Goal: Information Seeking & Learning: Learn about a topic

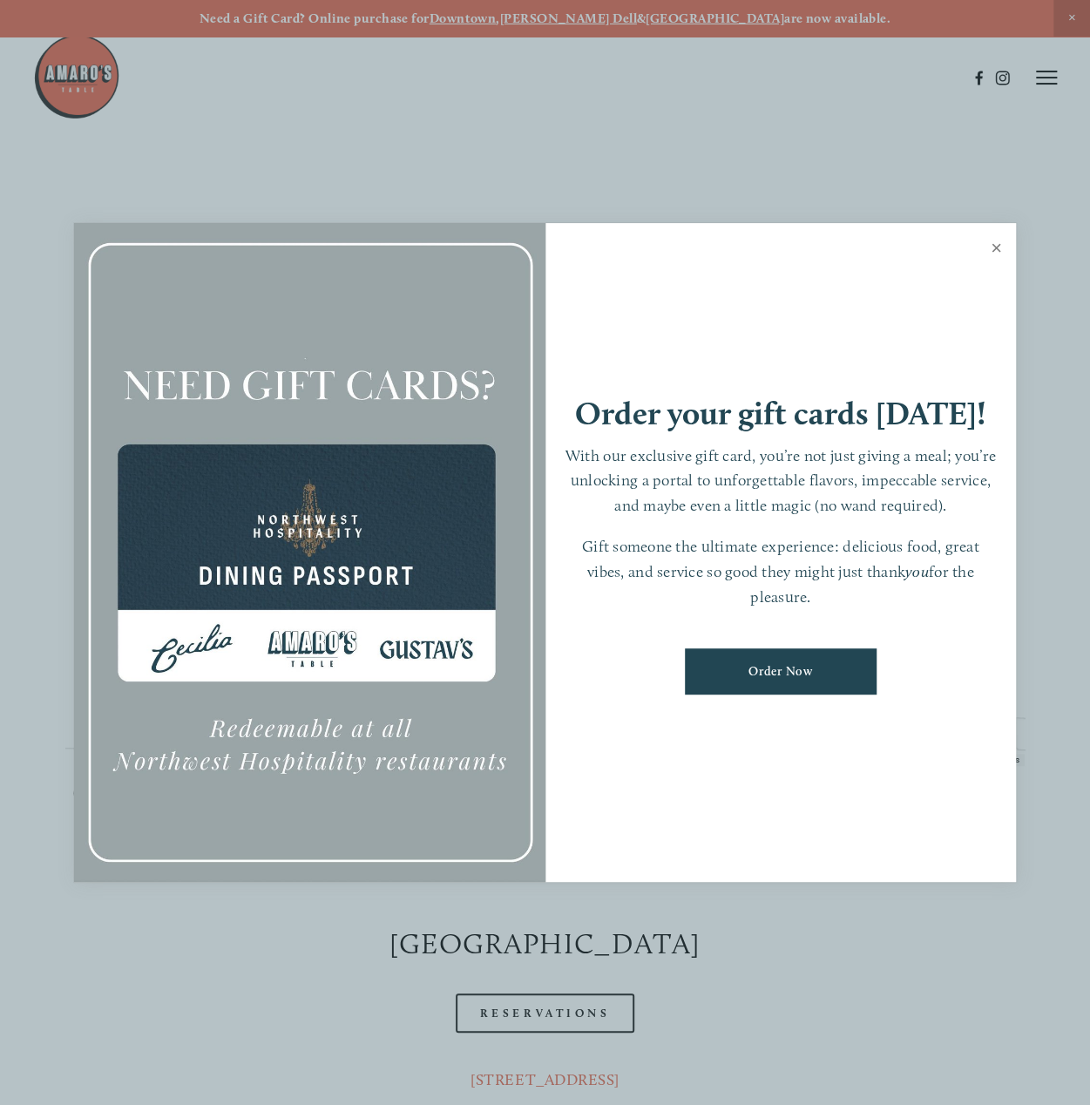
click at [998, 250] on link "Close" at bounding box center [996, 250] width 34 height 49
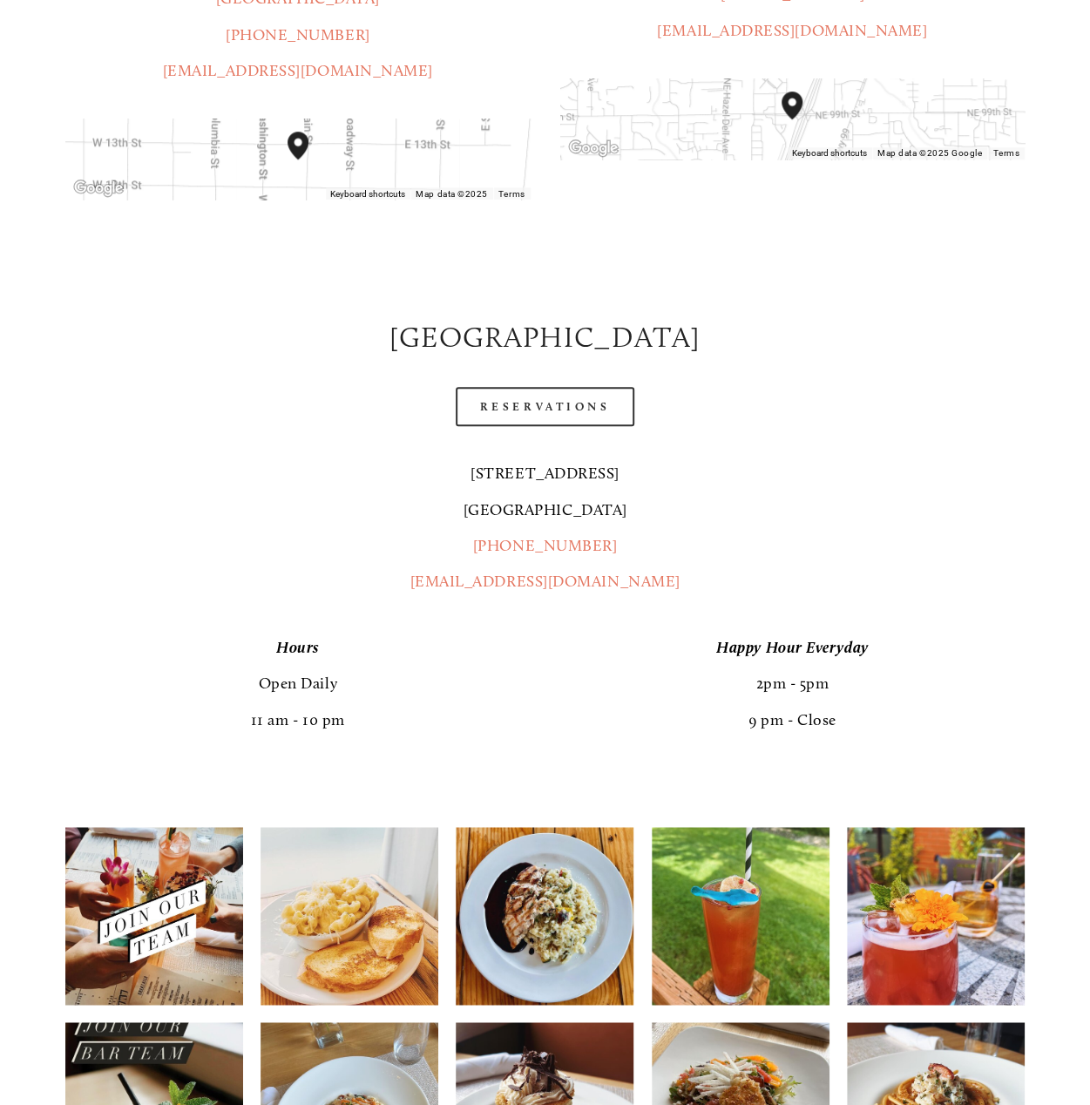
scroll to position [610, 0]
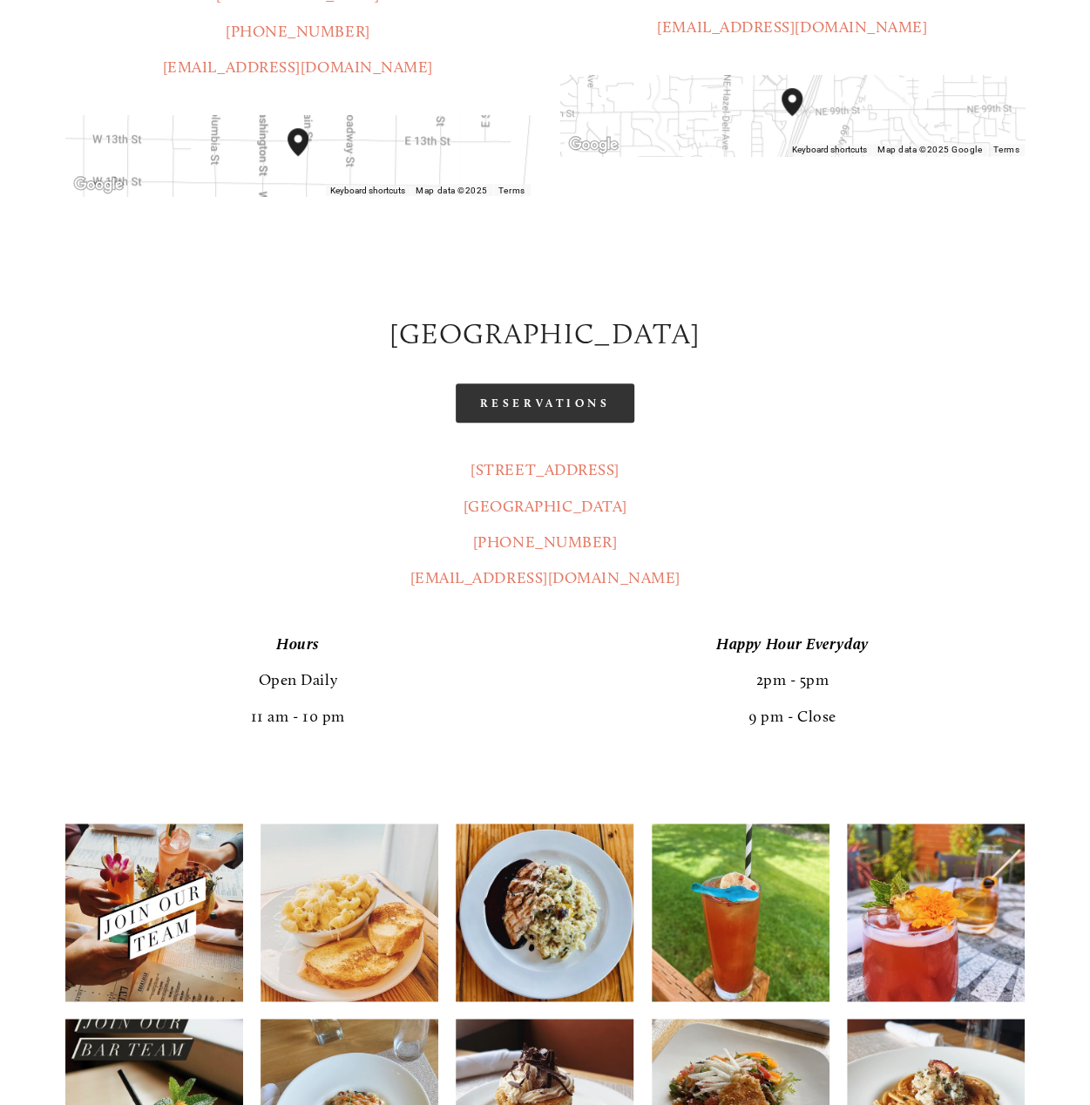
click at [538, 383] on link "Reservations" at bounding box center [545, 402] width 179 height 39
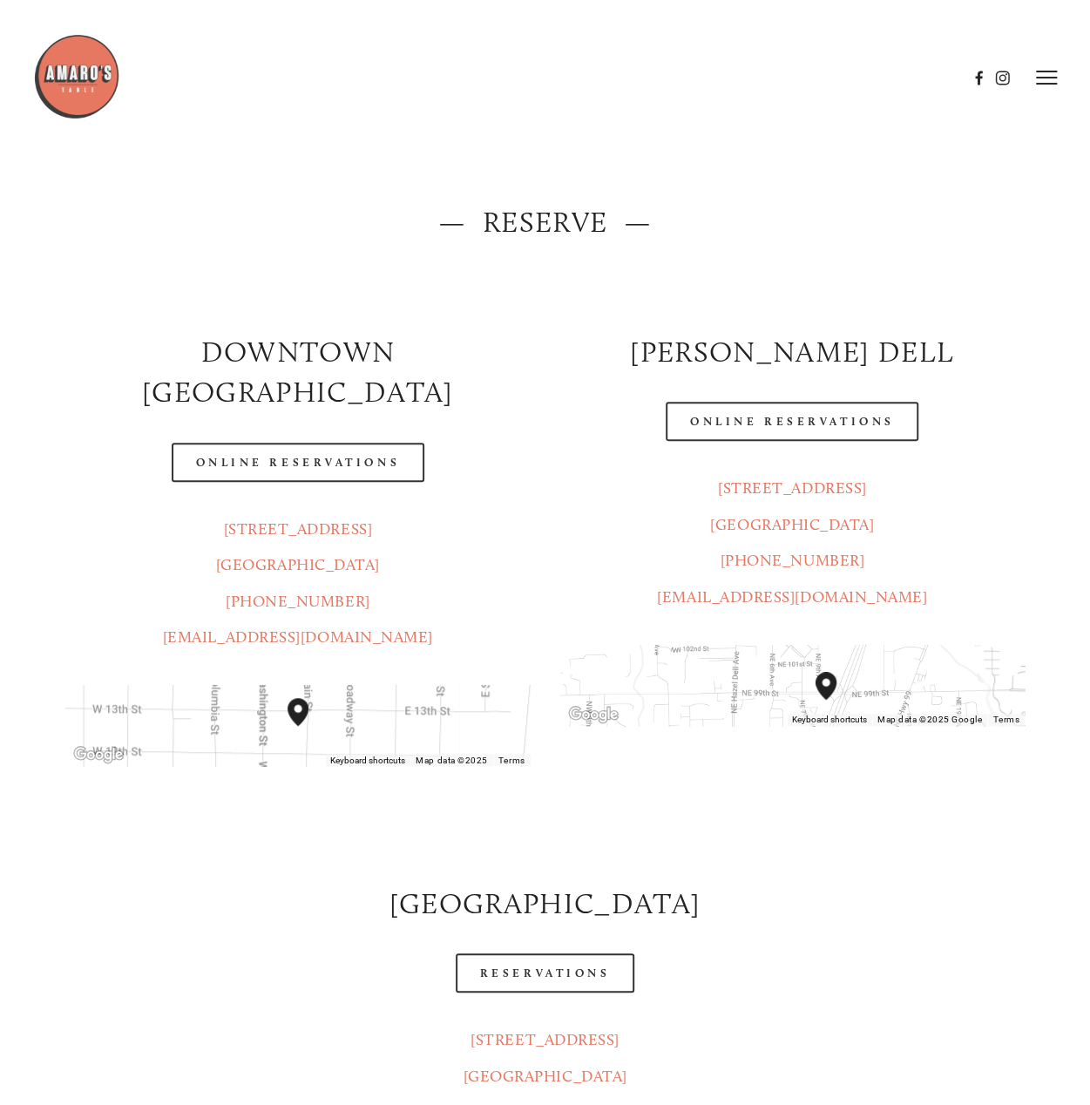
scroll to position [0, 0]
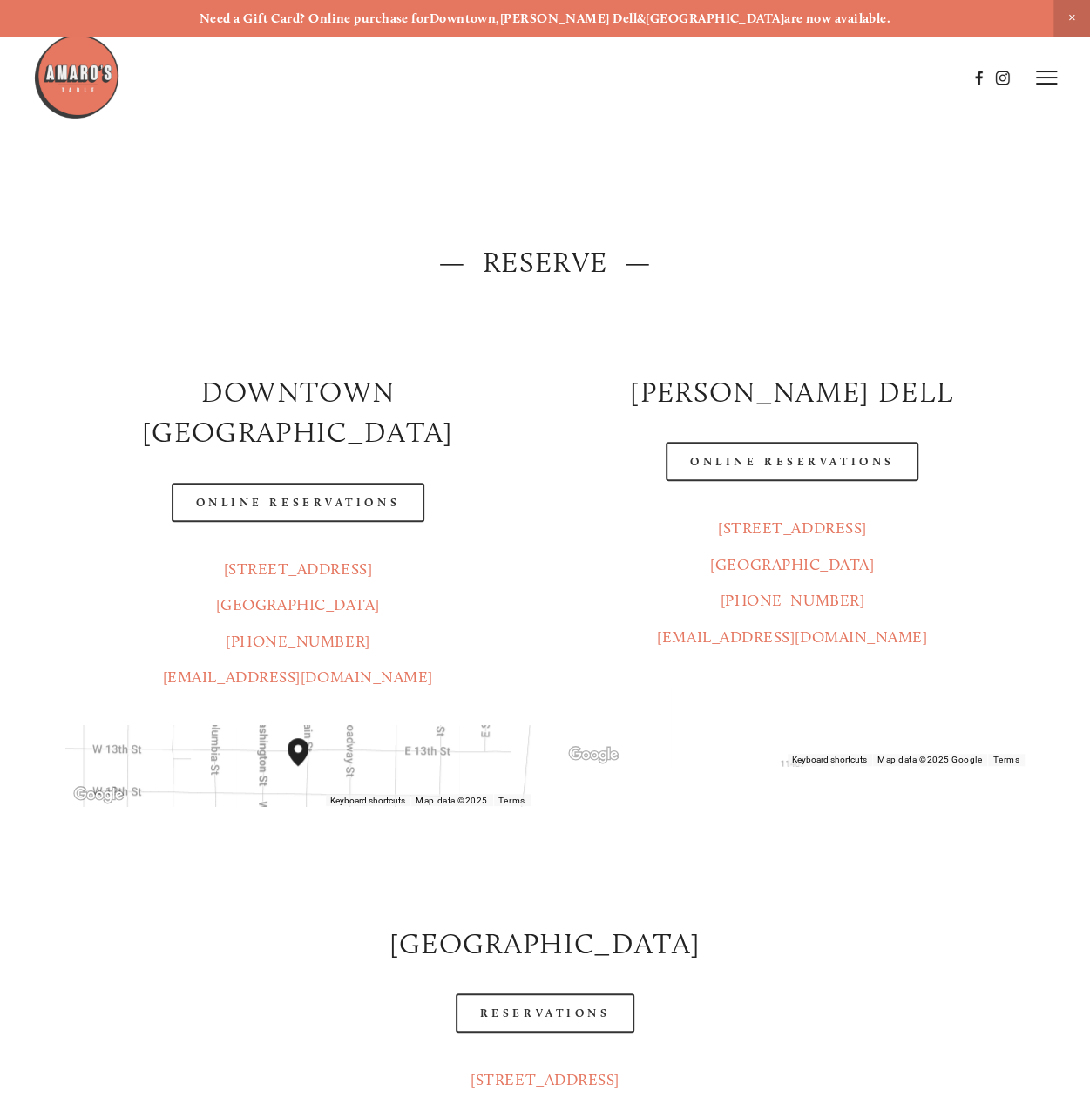
click at [85, 78] on img at bounding box center [76, 76] width 87 height 87
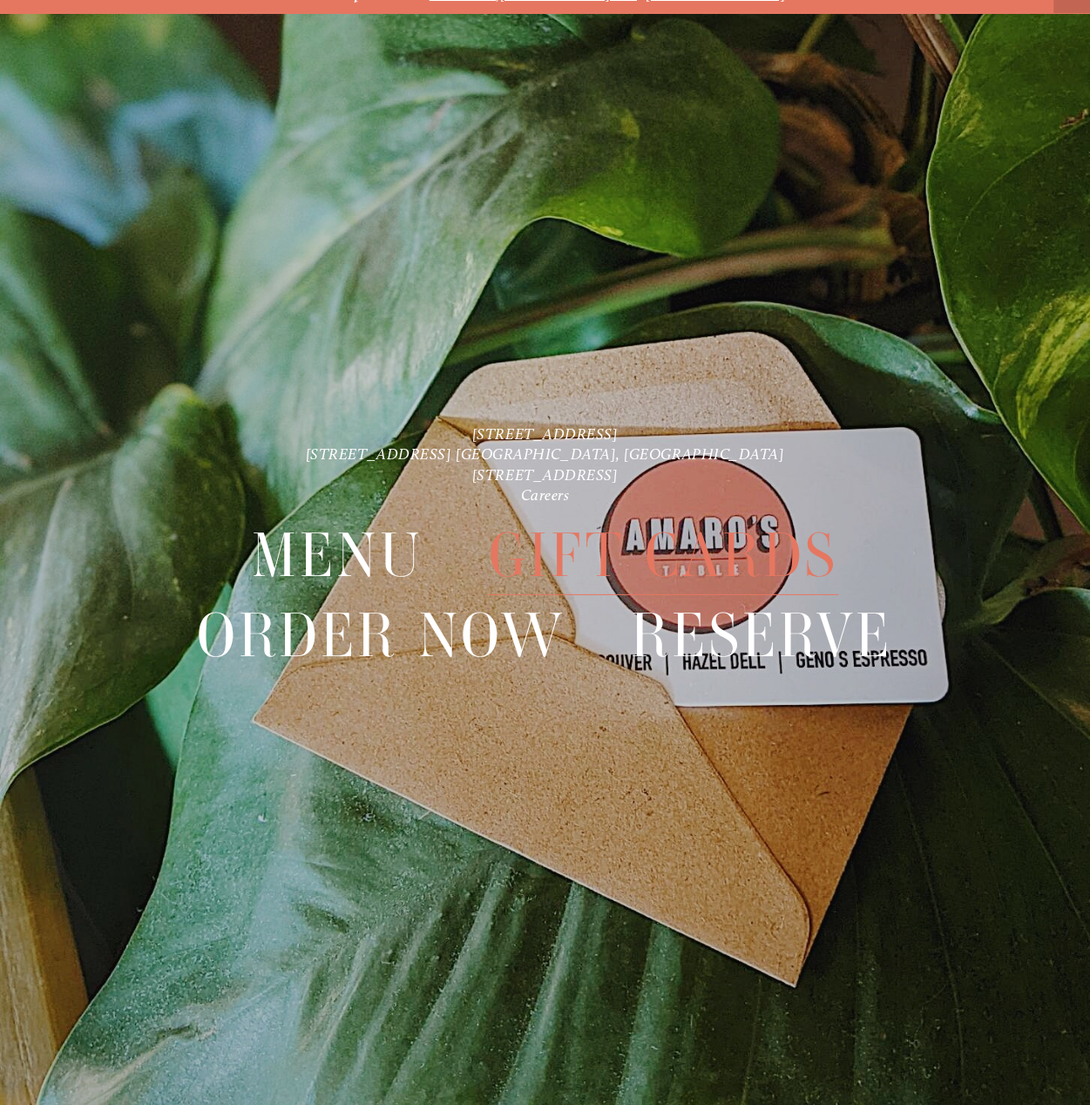
scroll to position [37, 0]
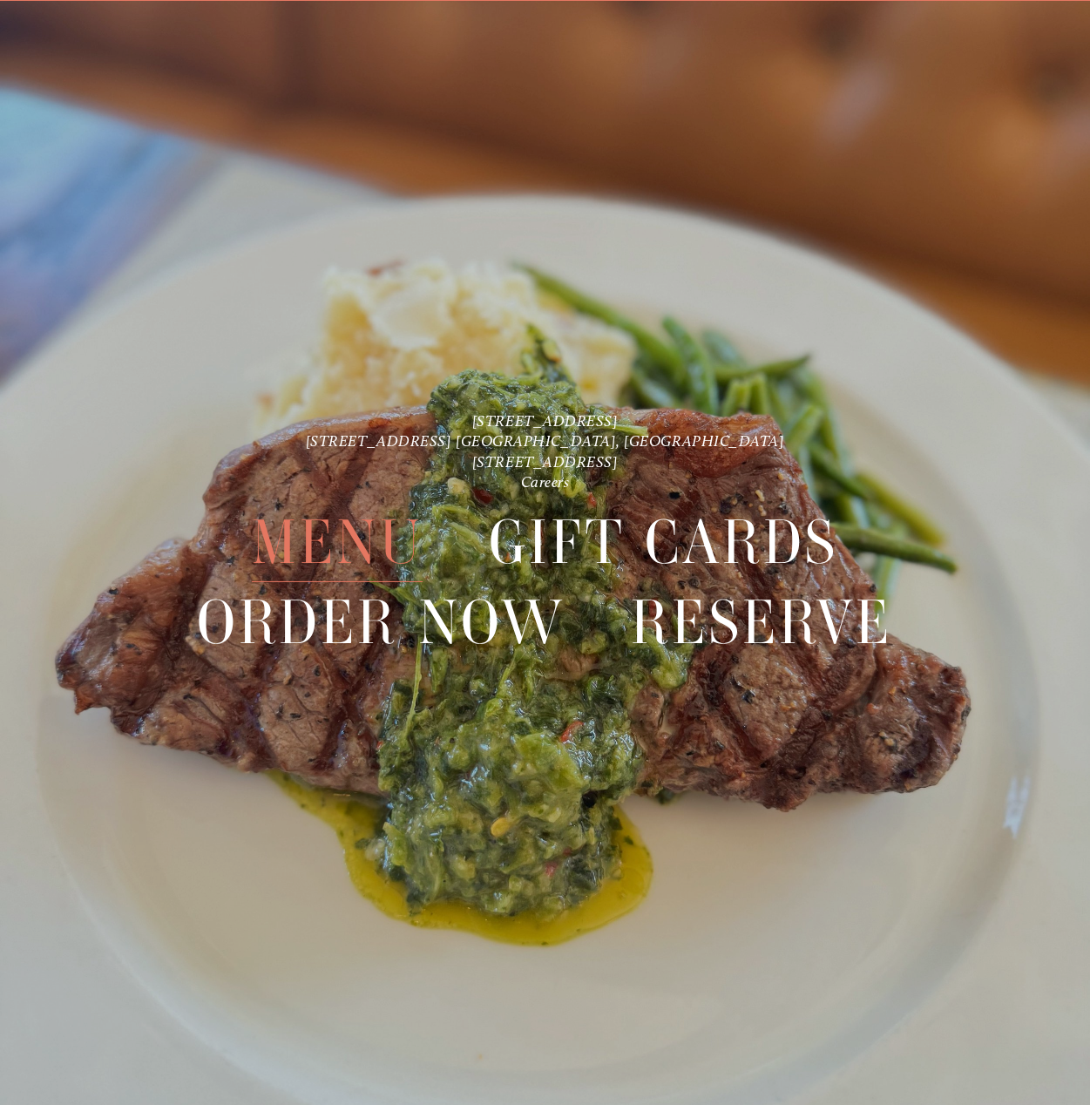
click at [337, 544] on span "Menu" at bounding box center [337, 542] width 171 height 79
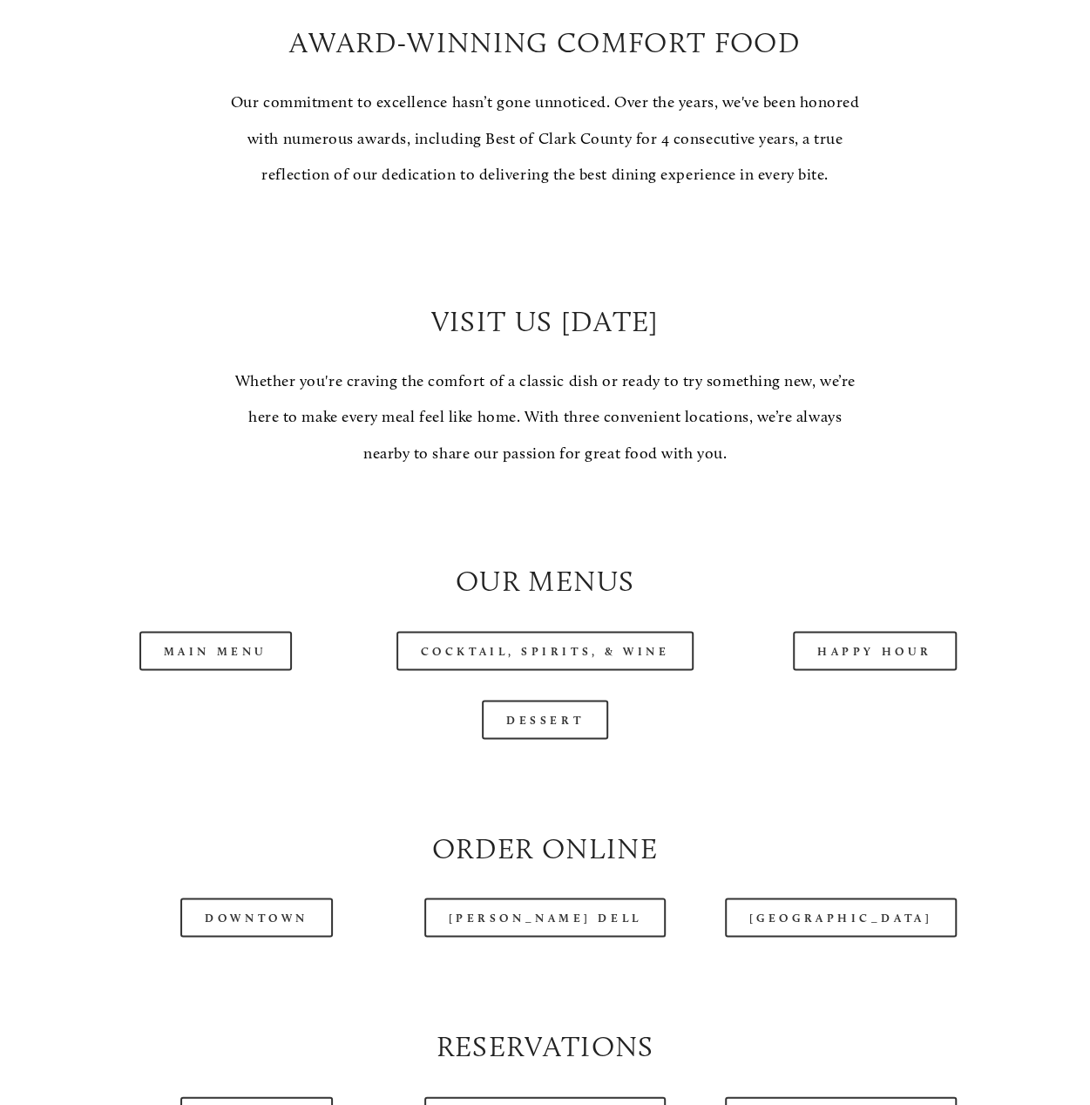
scroll to position [1133, 0]
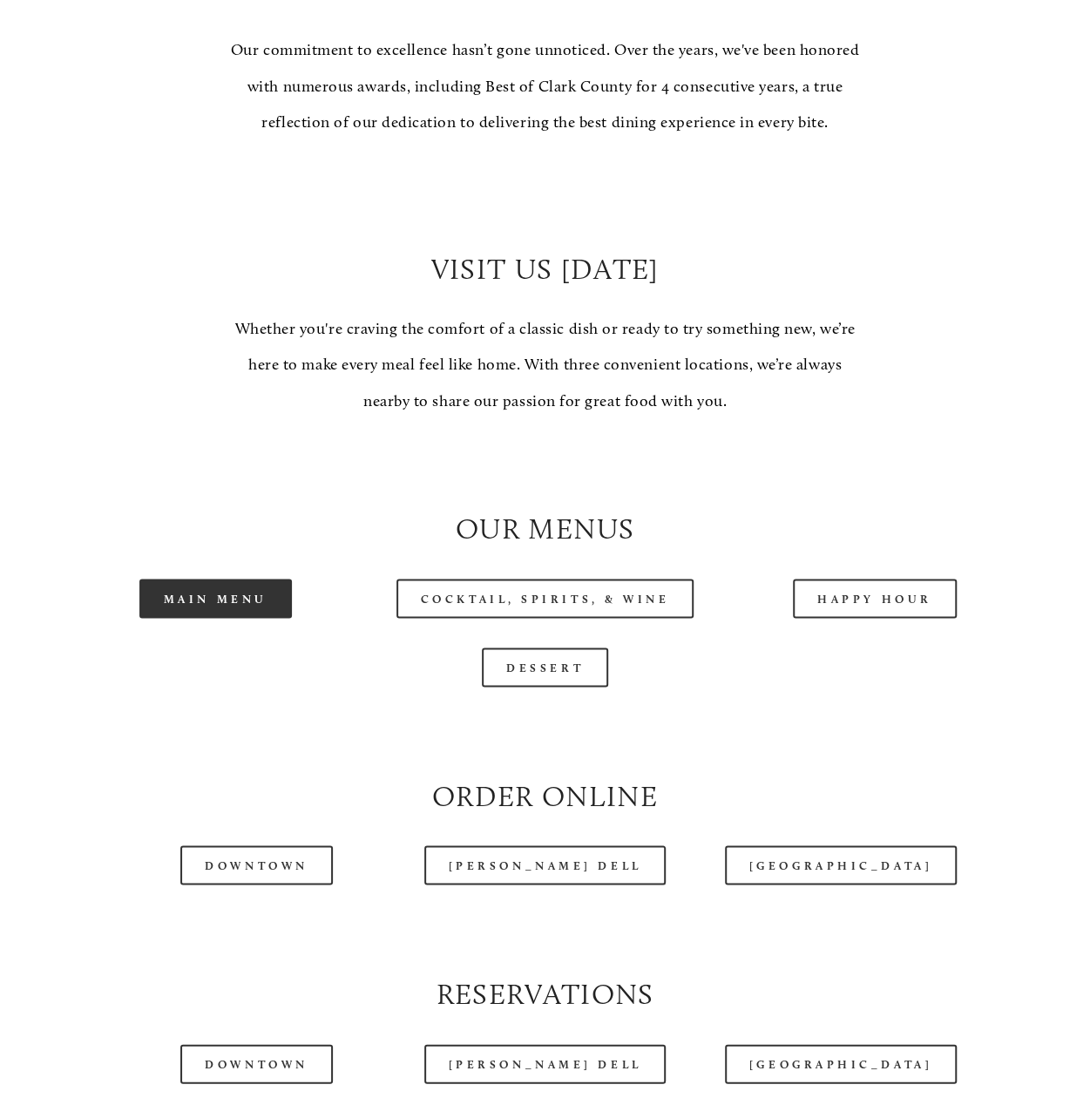
click at [232, 618] on link "Main Menu" at bounding box center [215, 597] width 152 height 39
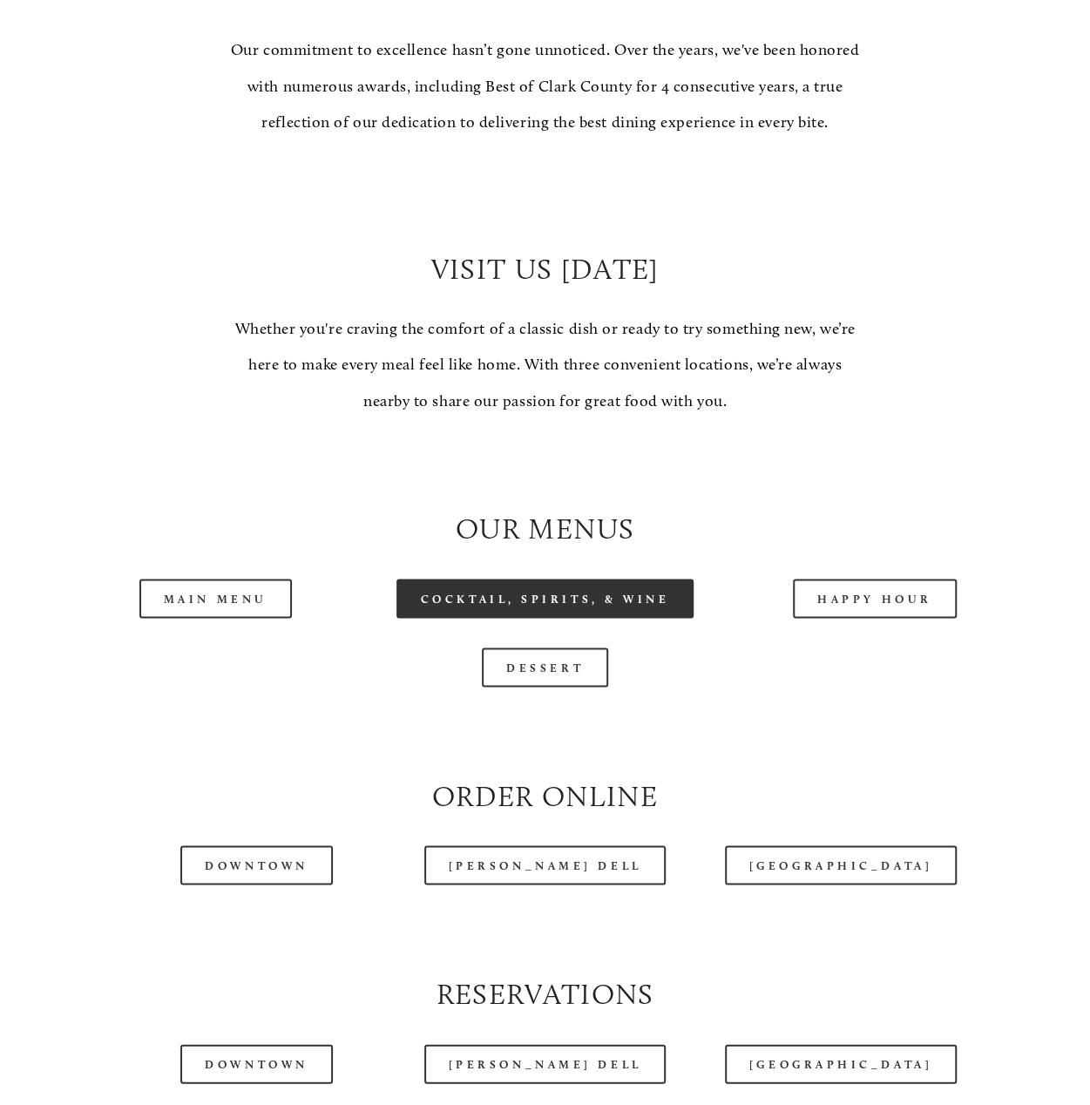
click at [580, 618] on link "Cocktail, Spirits, & Wine" at bounding box center [545, 597] width 298 height 39
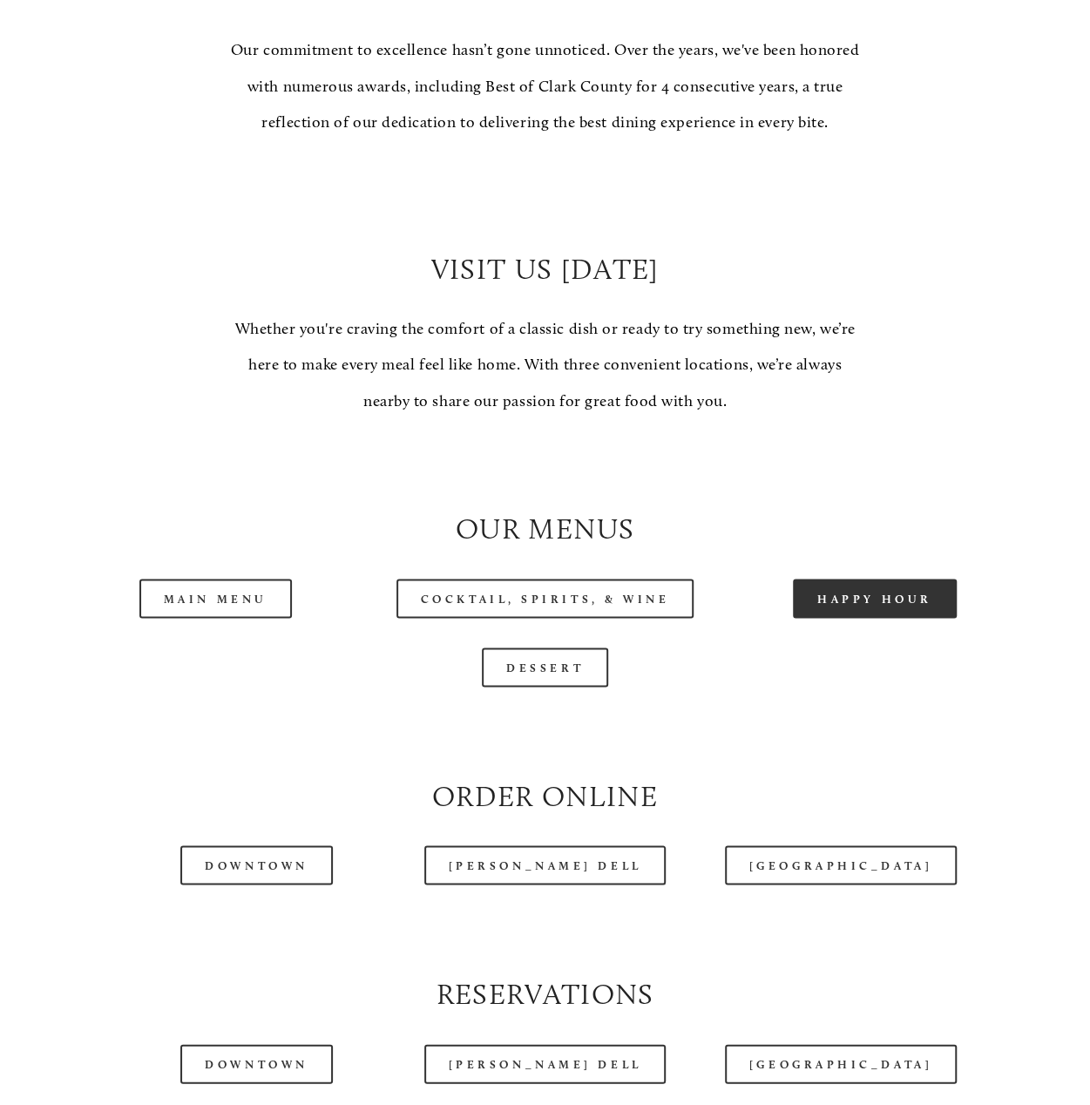
click at [883, 618] on link "Happy Hour" at bounding box center [875, 597] width 164 height 39
click at [567, 686] on link "Dessert" at bounding box center [545, 666] width 126 height 39
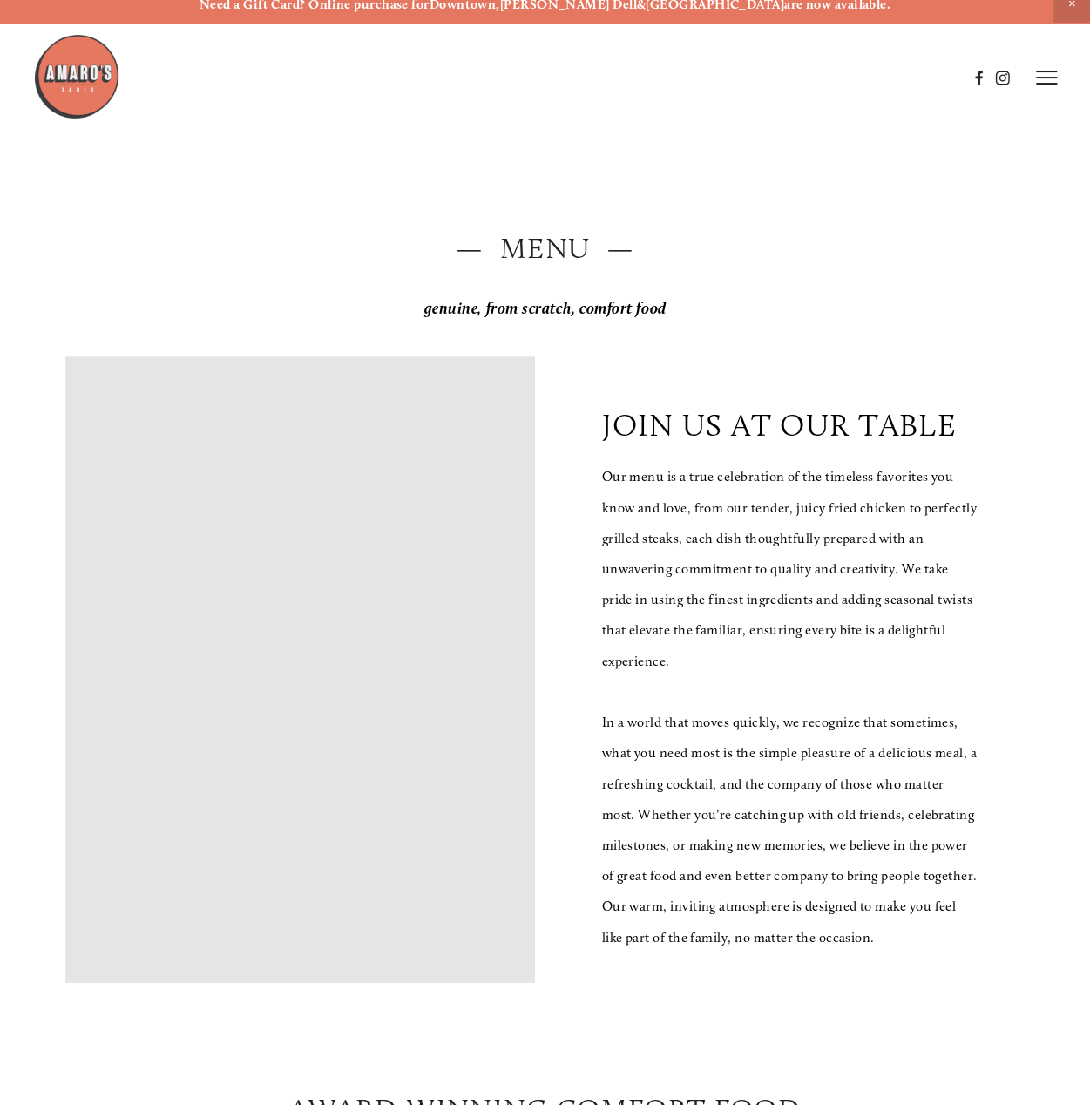
scroll to position [0, 0]
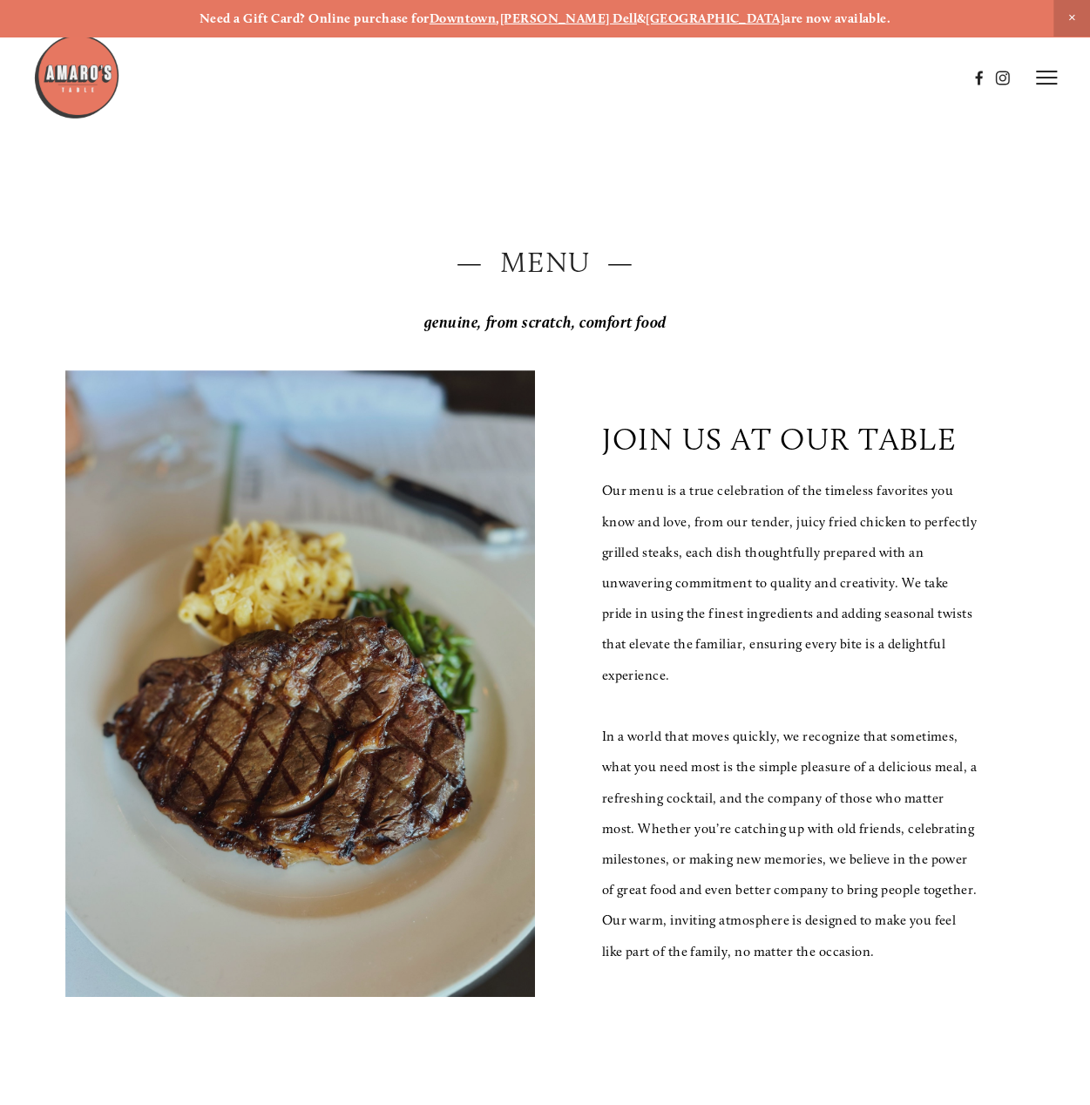
click at [690, 18] on strong "[GEOGRAPHIC_DATA]" at bounding box center [715, 18] width 139 height 16
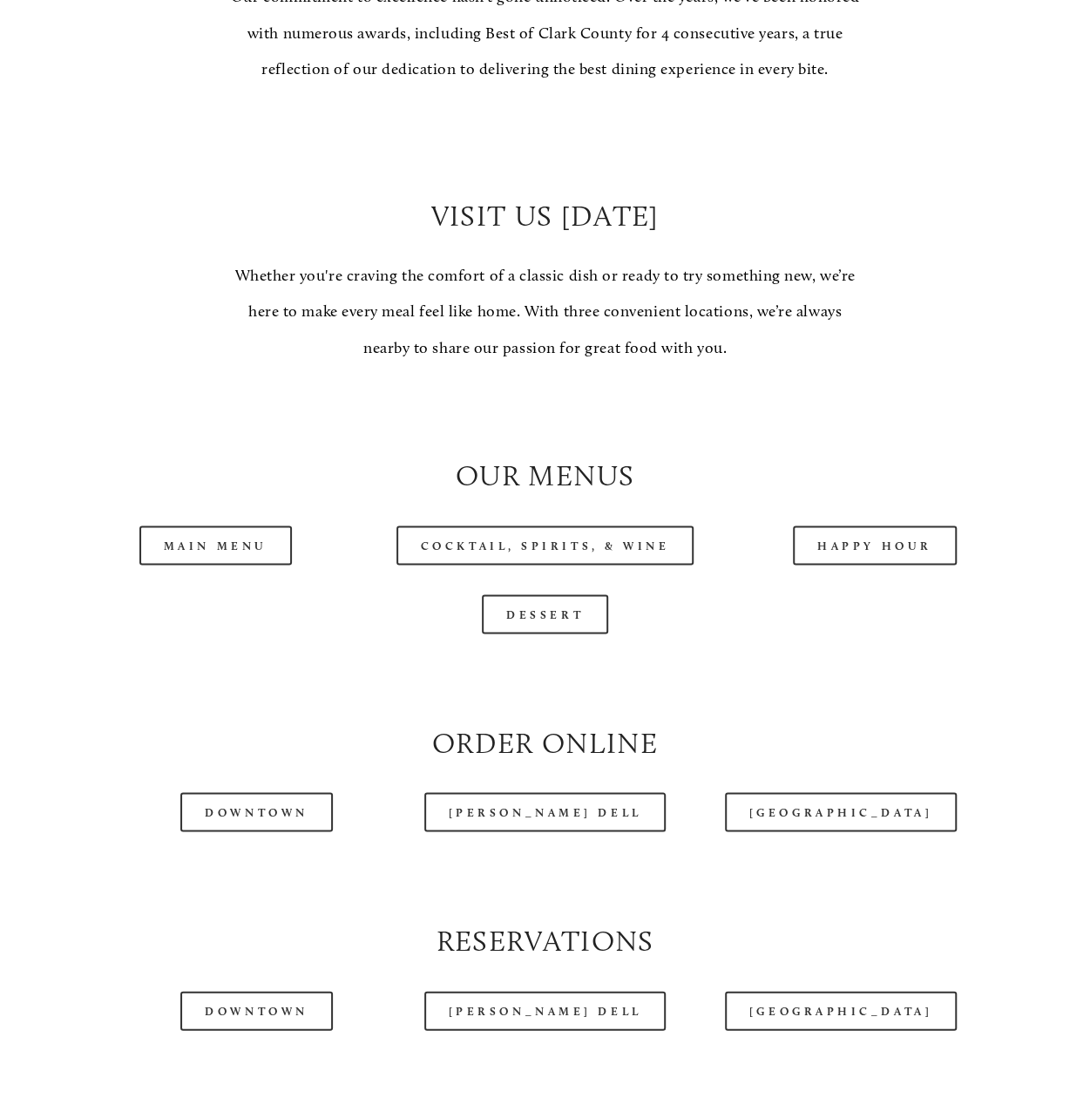
scroll to position [1220, 0]
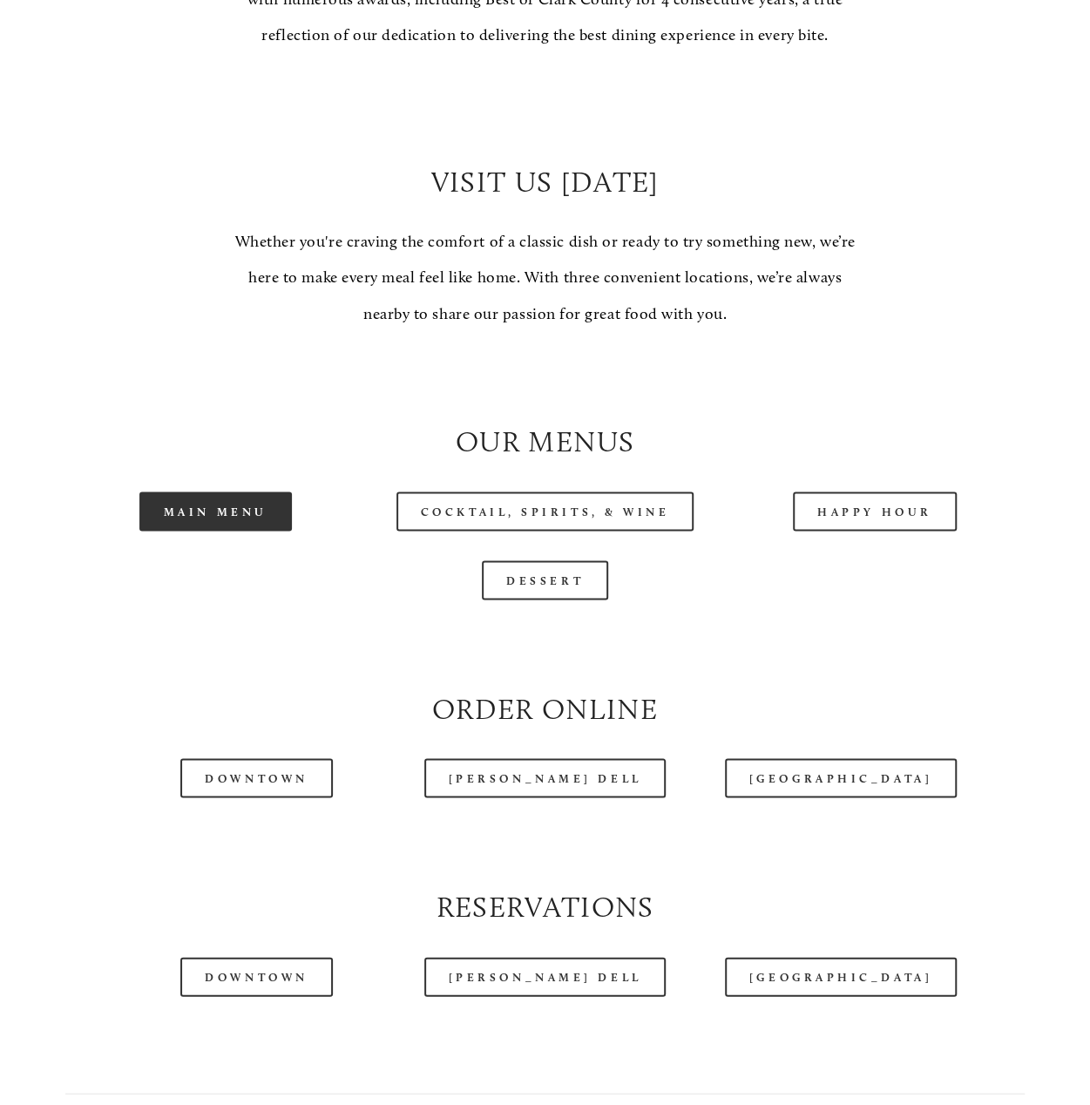
click at [148, 531] on link "Main Menu" at bounding box center [215, 510] width 152 height 39
